Goal: Task Accomplishment & Management: Manage account settings

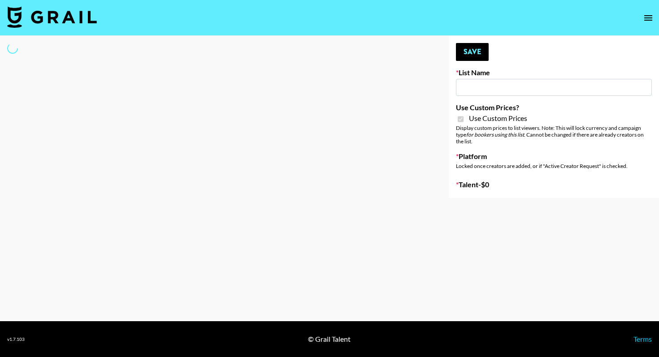
type input "Amaxy Beauty"
checkbox input "true"
select select "Brand"
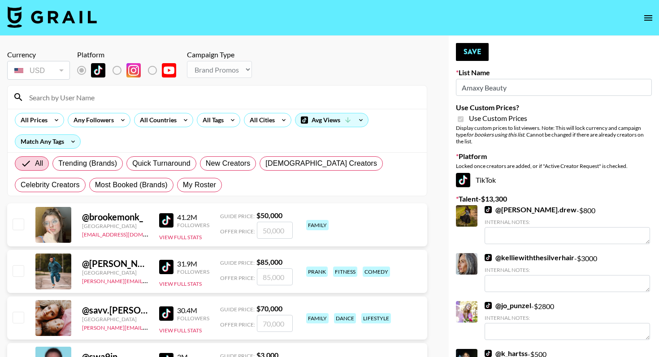
click at [97, 100] on input at bounding box center [222, 97] width 397 height 14
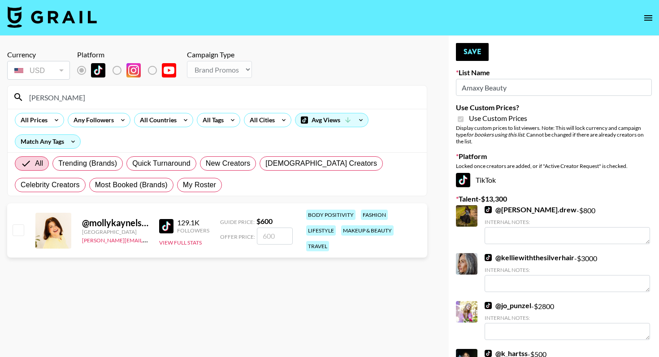
type input "[PERSON_NAME]"
click at [18, 225] on input "checkbox" at bounding box center [18, 230] width 11 height 11
checkbox input "true"
type input "600"
click at [478, 53] on button "Save" at bounding box center [472, 52] width 33 height 18
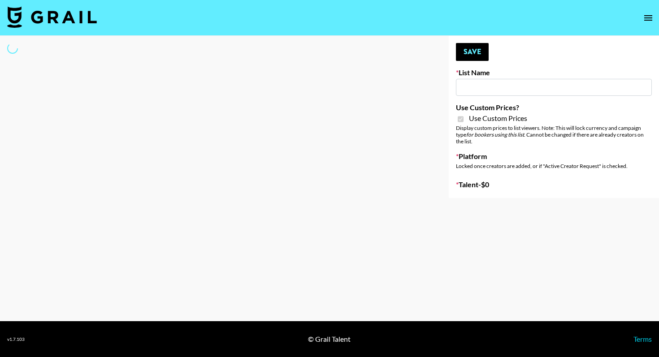
type input "COSRX LA"
checkbox input "true"
select select "Brand"
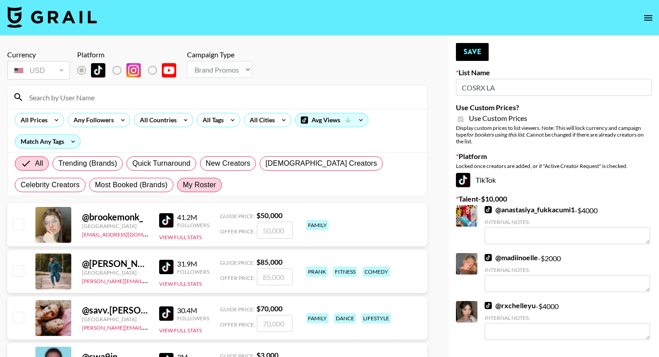
click at [183, 186] on span "My Roster" at bounding box center [199, 185] width 33 height 11
click at [183, 185] on input "My Roster" at bounding box center [183, 185] width 0 height 0
radio input "true"
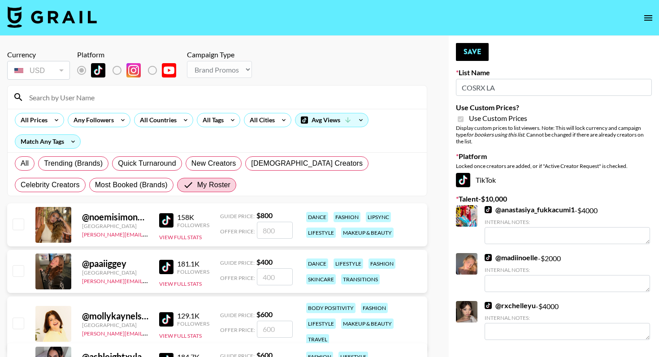
click at [17, 272] on input "checkbox" at bounding box center [18, 270] width 11 height 11
checkbox input "true"
type input "400"
click at [475, 49] on button "Save" at bounding box center [472, 52] width 33 height 18
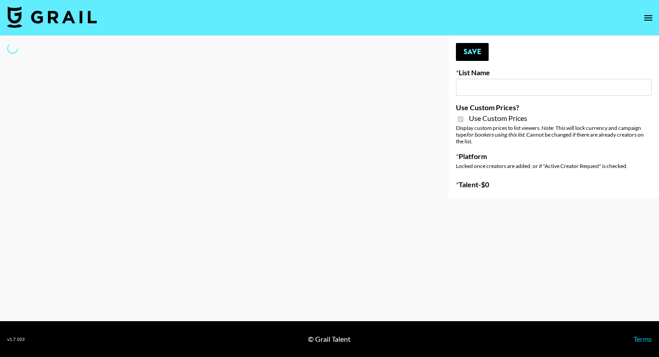
type input "Sleep & Glow"
checkbox input "true"
select select "Brand"
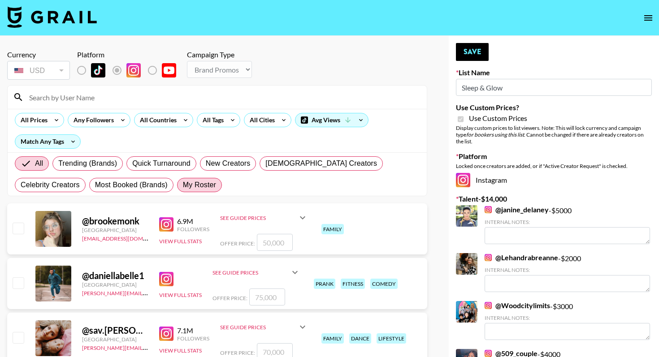
click at [183, 184] on span "My Roster" at bounding box center [199, 185] width 33 height 11
click at [183, 185] on input "My Roster" at bounding box center [183, 185] width 0 height 0
radio input "true"
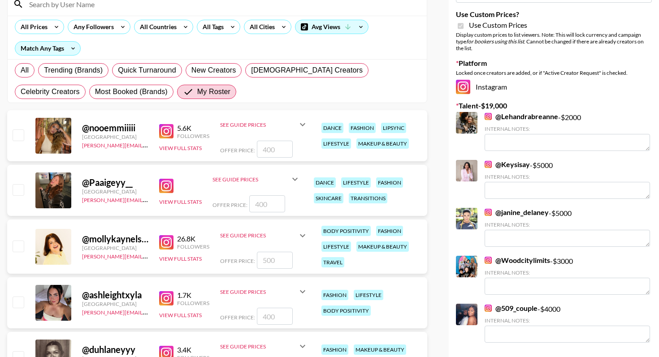
scroll to position [98, 0]
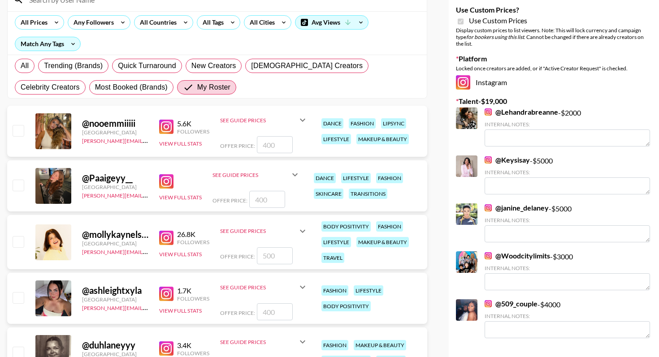
click at [21, 242] on input "checkbox" at bounding box center [18, 241] width 11 height 11
checkbox input "true"
type input "500"
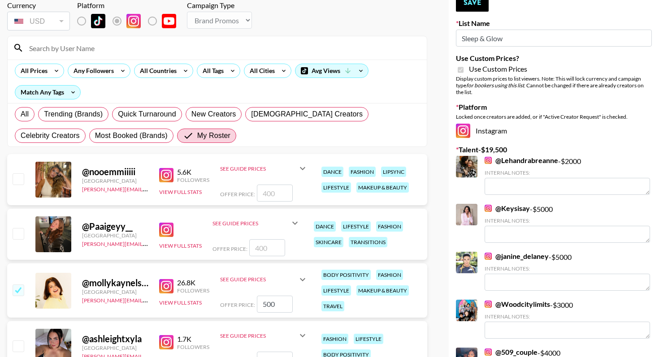
scroll to position [0, 0]
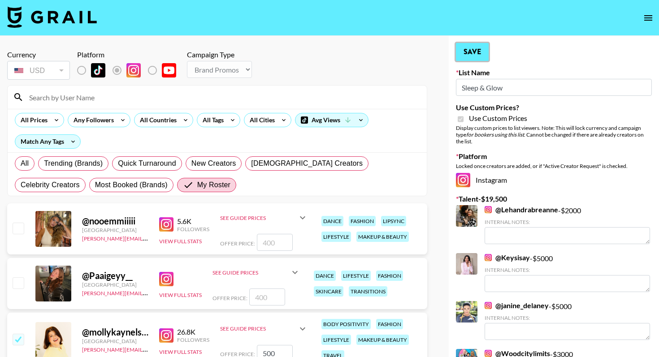
click at [466, 52] on button "Save" at bounding box center [472, 52] width 33 height 18
